Goal: Task Accomplishment & Management: Manage account settings

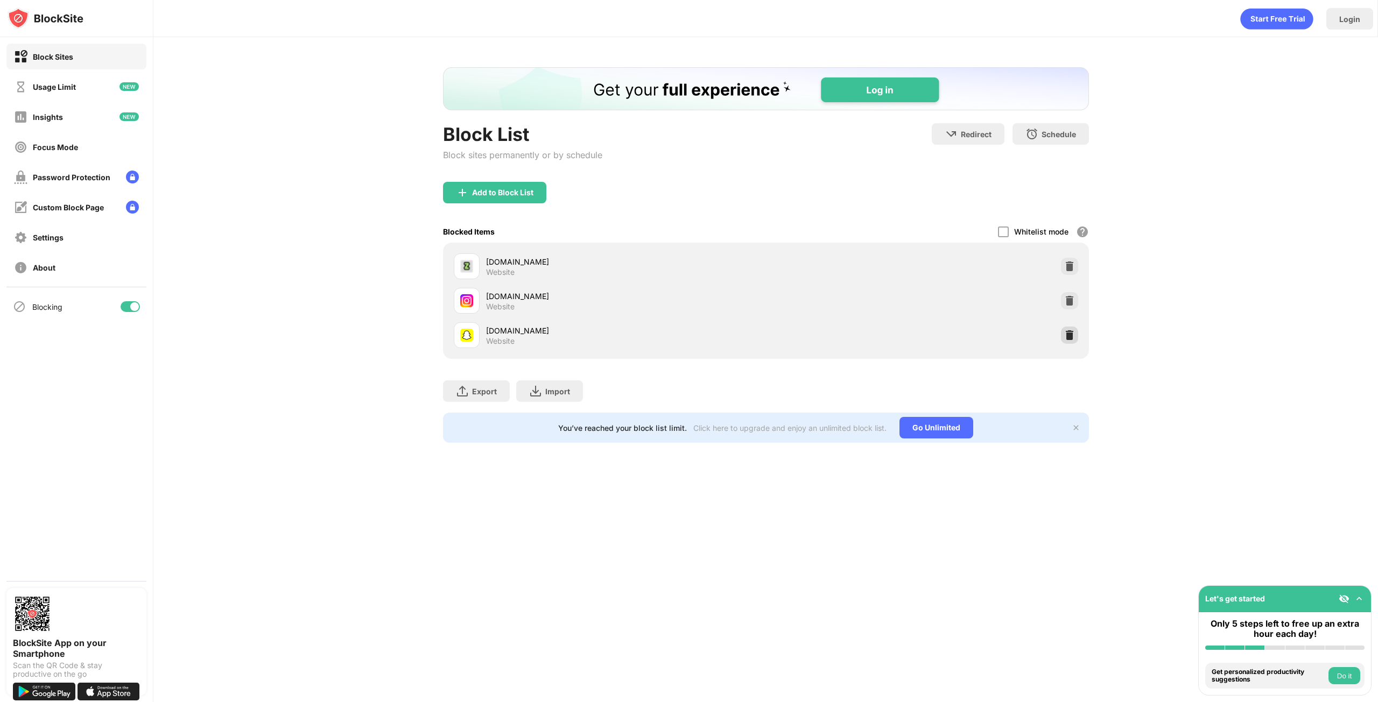
click at [1072, 332] on img at bounding box center [1069, 335] width 11 height 11
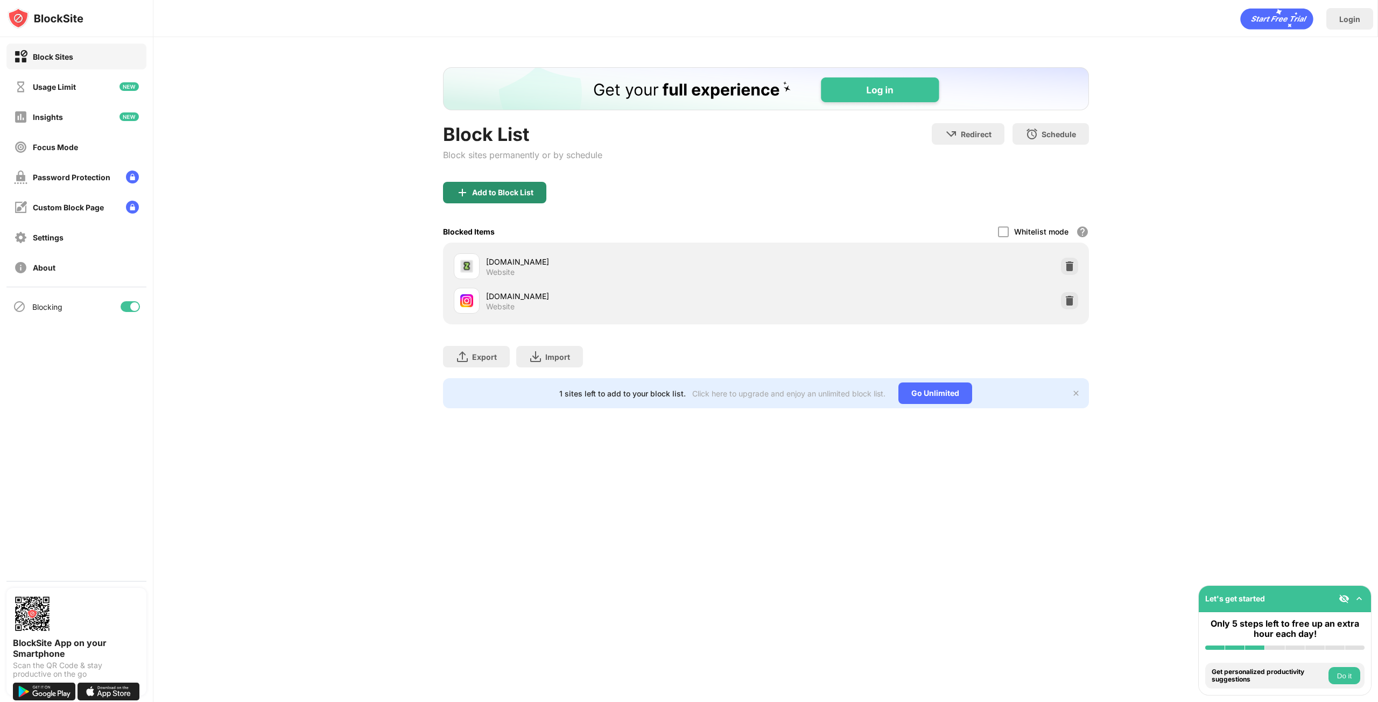
click at [487, 192] on div "Add to Block List" at bounding box center [502, 192] width 61 height 9
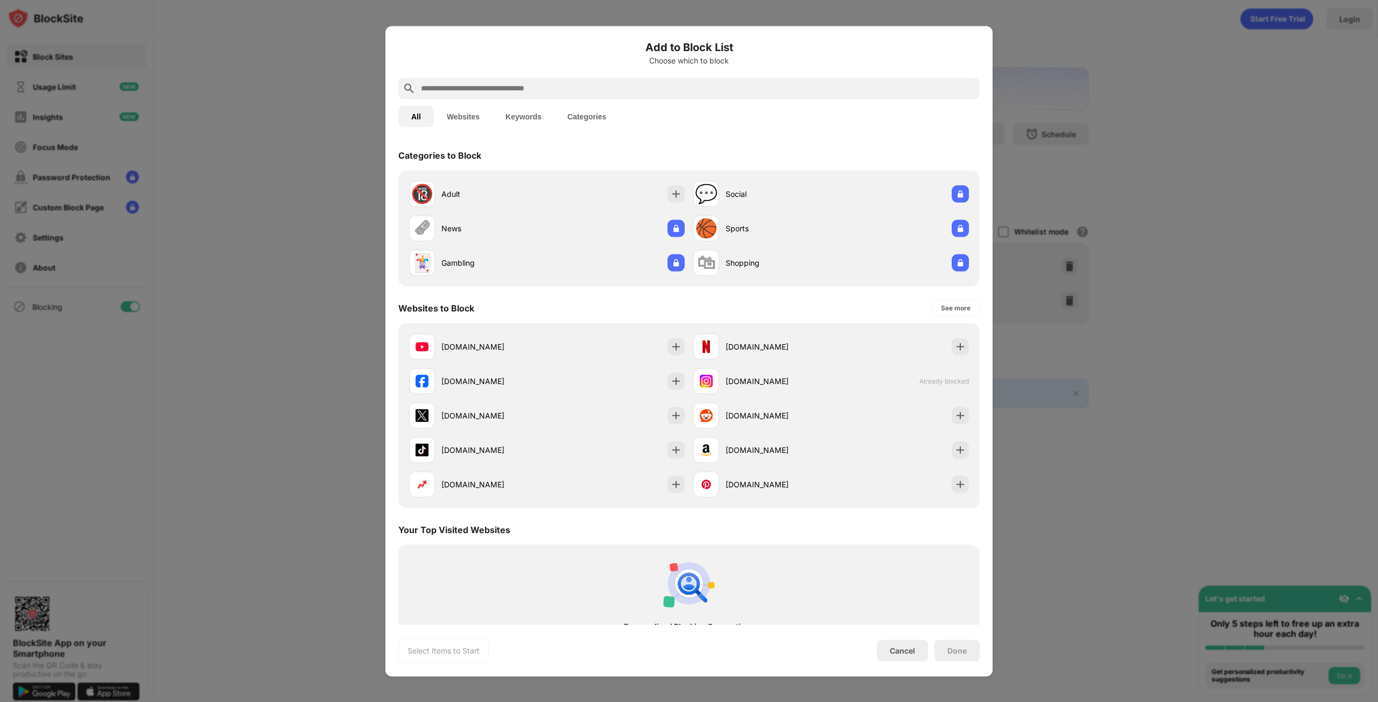
click at [452, 88] on input "text" at bounding box center [697, 88] width 555 height 13
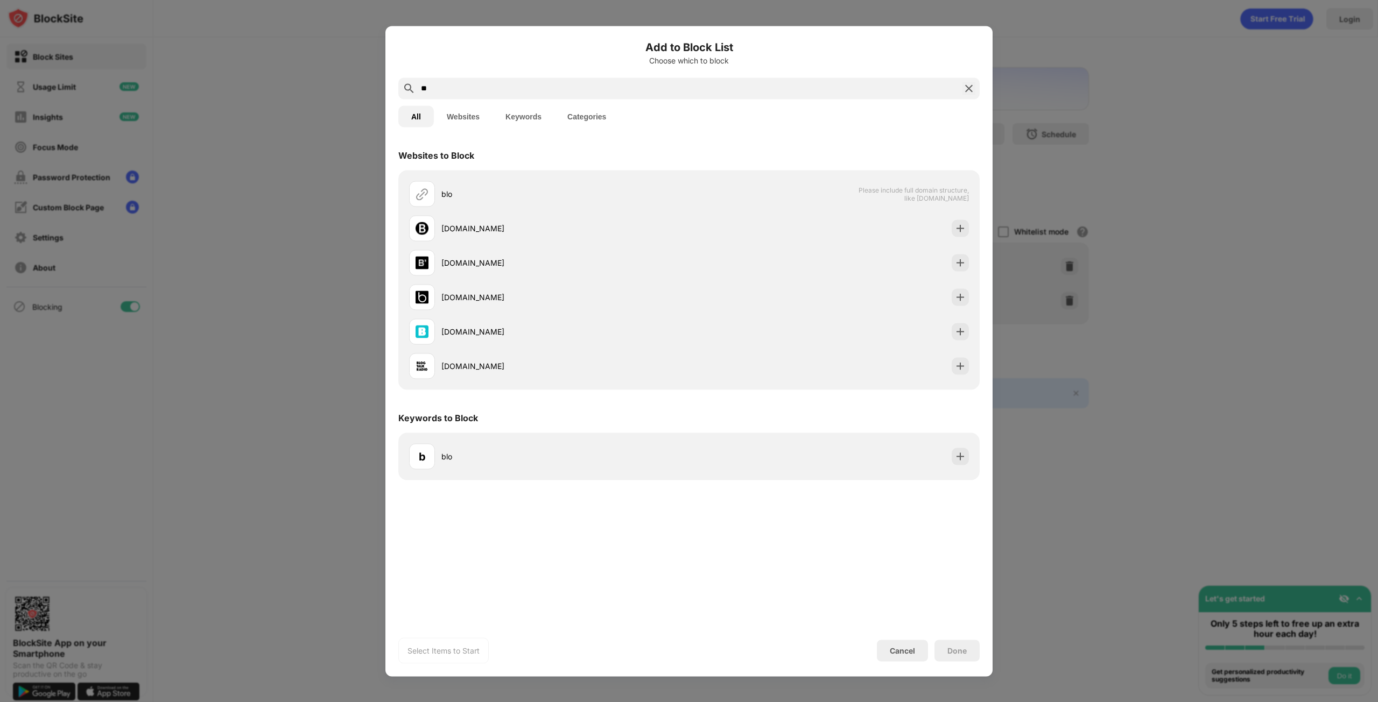
type input "*"
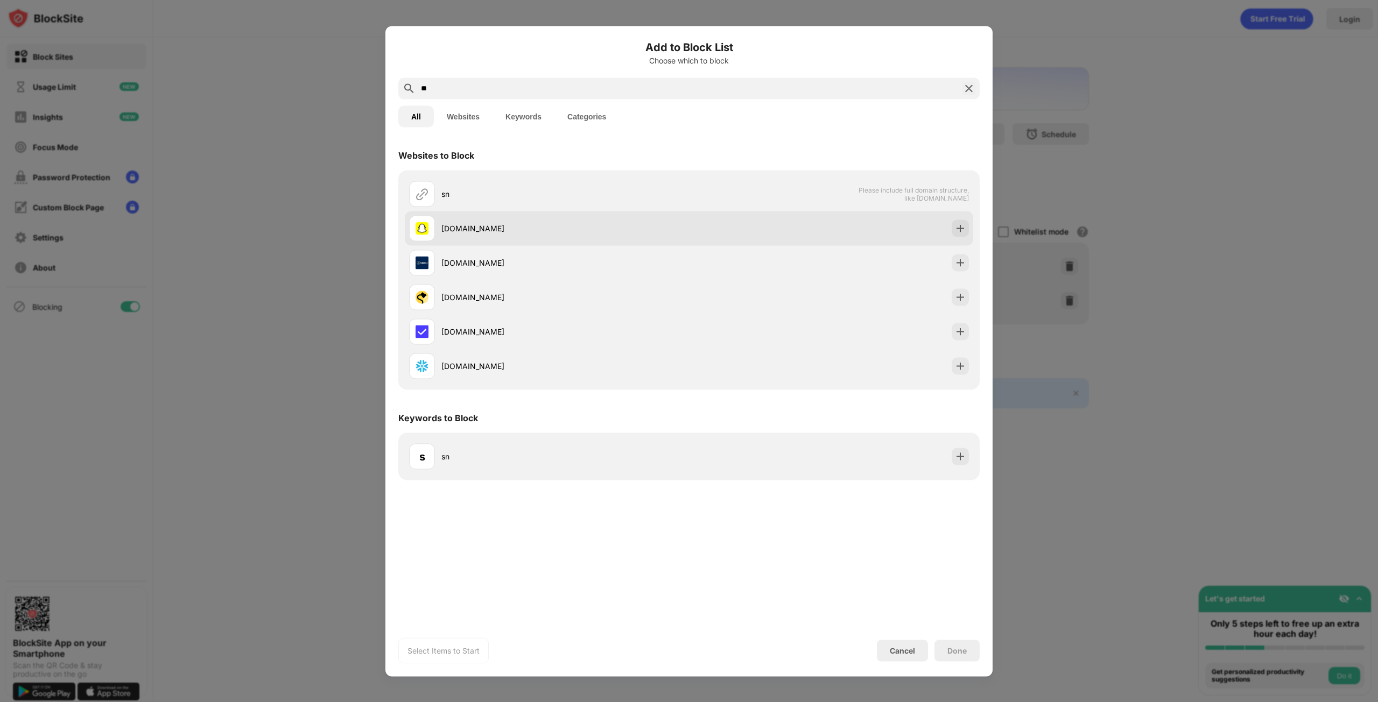
type input "**"
click at [957, 224] on img at bounding box center [960, 228] width 11 height 11
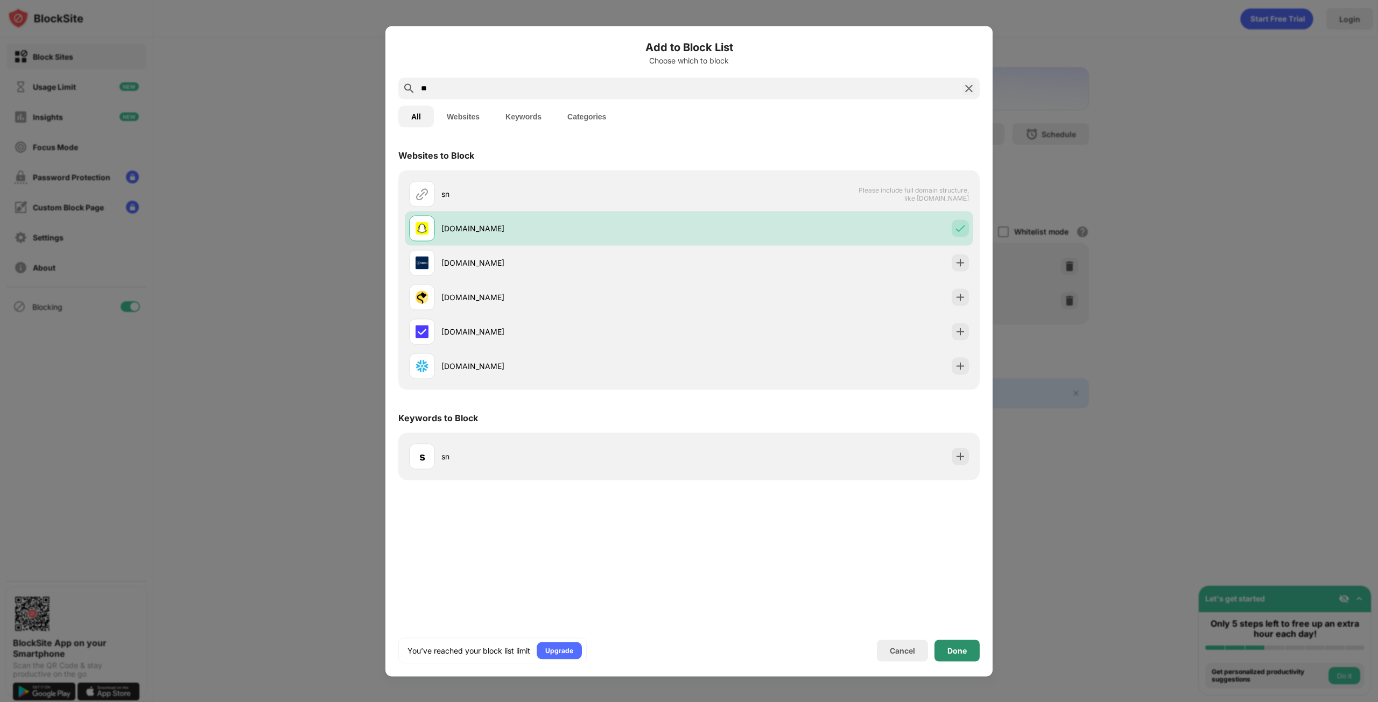
click at [969, 649] on div "Done" at bounding box center [956, 651] width 45 height 22
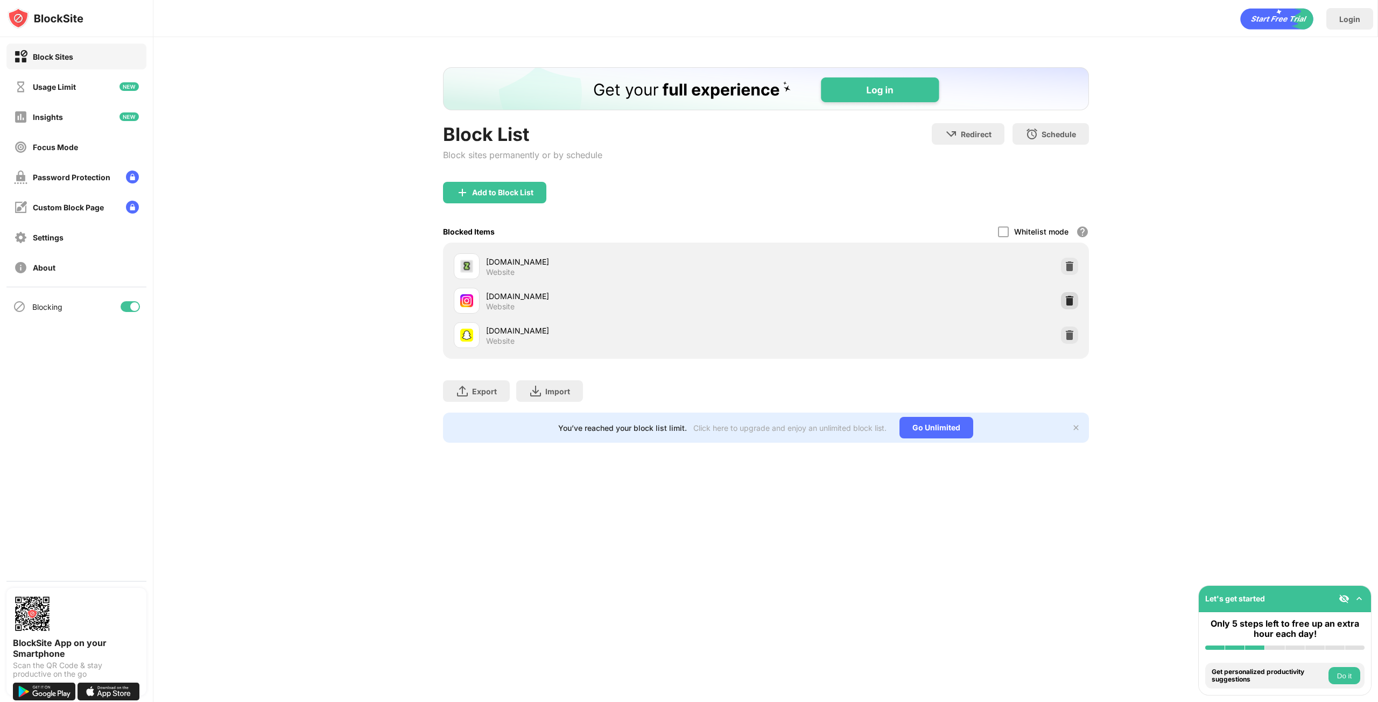
click at [1073, 301] on img at bounding box center [1069, 301] width 11 height 11
